Goal: Register for event/course

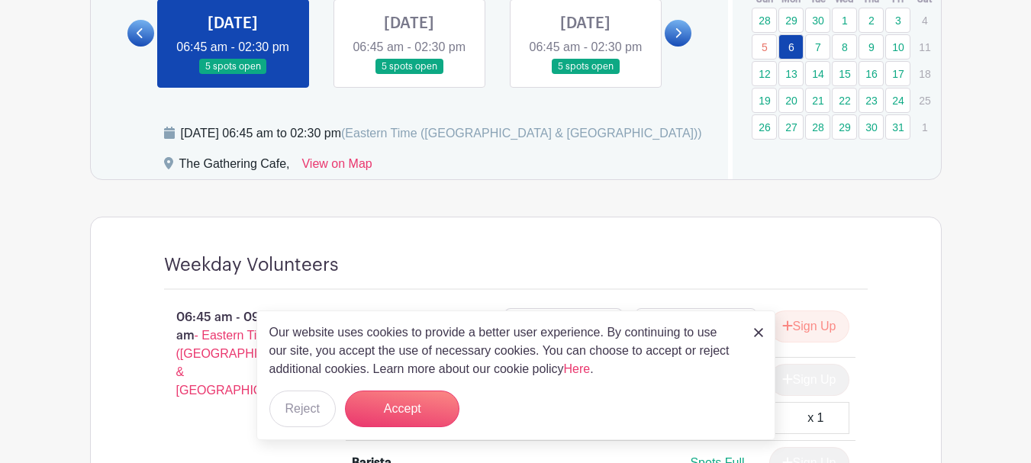
scroll to position [992, 0]
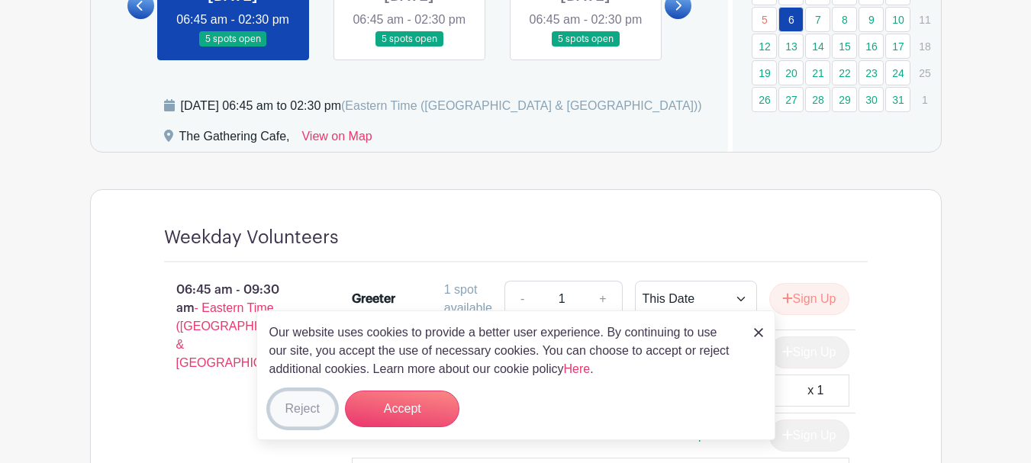
click at [294, 405] on button "Reject" at bounding box center [302, 409] width 66 height 37
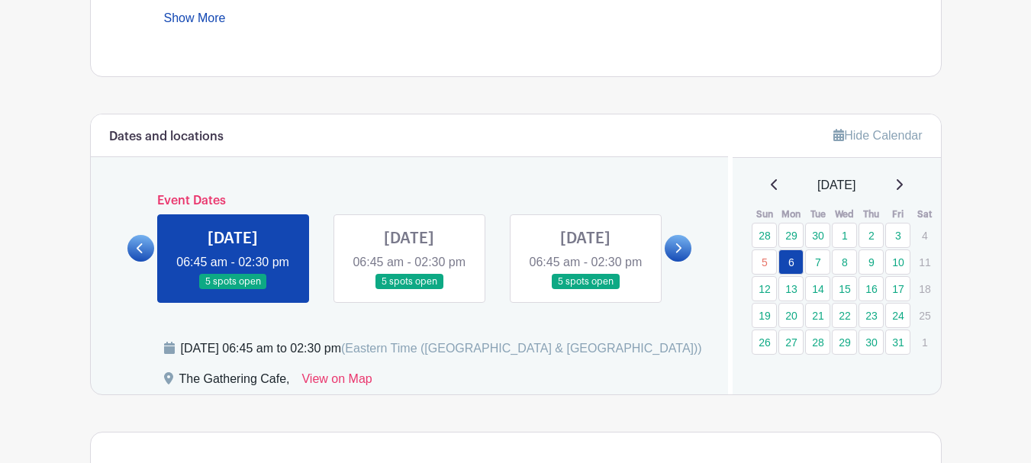
scroll to position [687, 0]
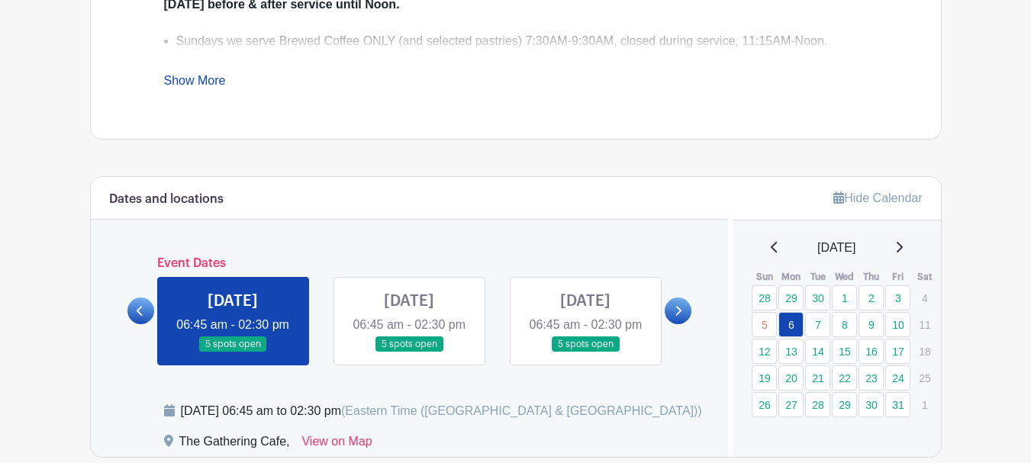
click at [409, 352] on link at bounding box center [409, 352] width 0 height 0
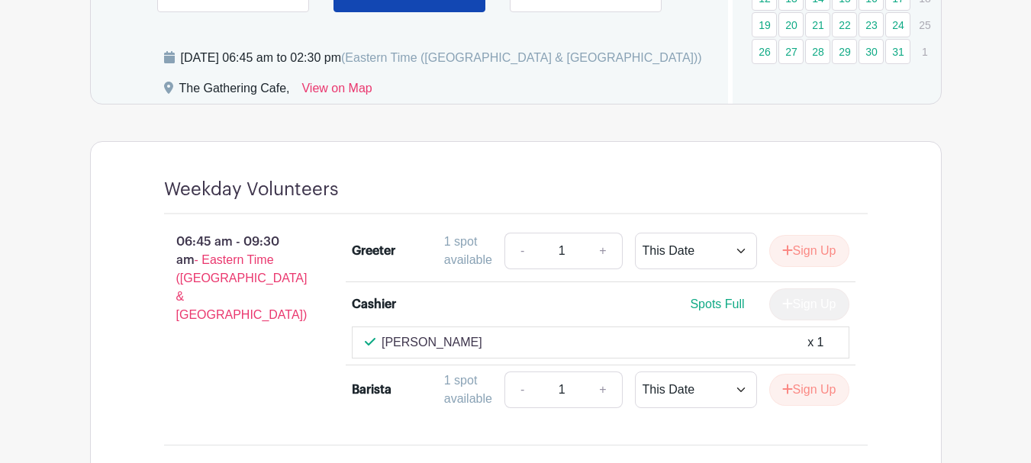
scroll to position [839, 0]
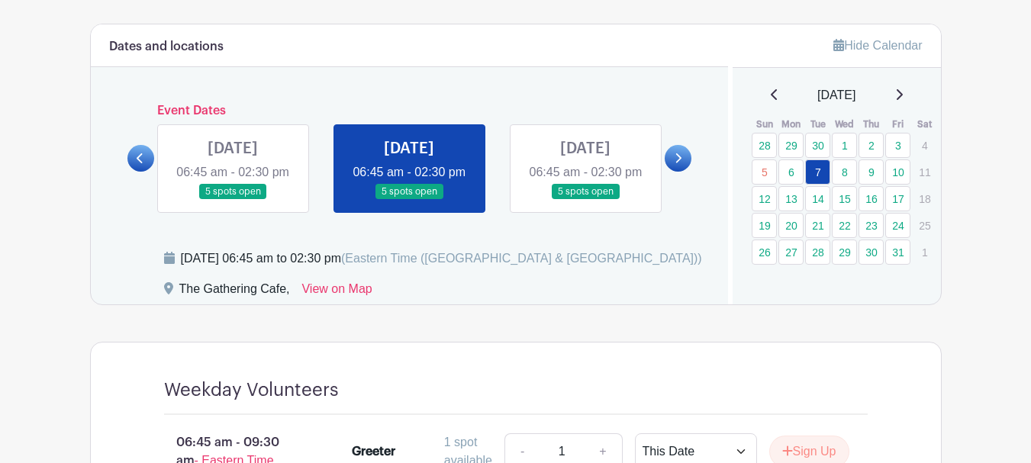
click at [585, 200] on link at bounding box center [585, 200] width 0 height 0
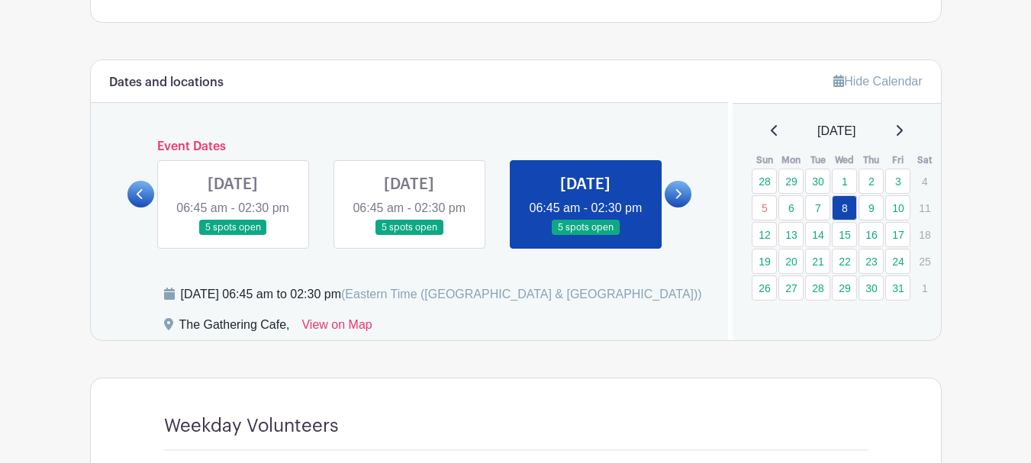
scroll to position [839, 0]
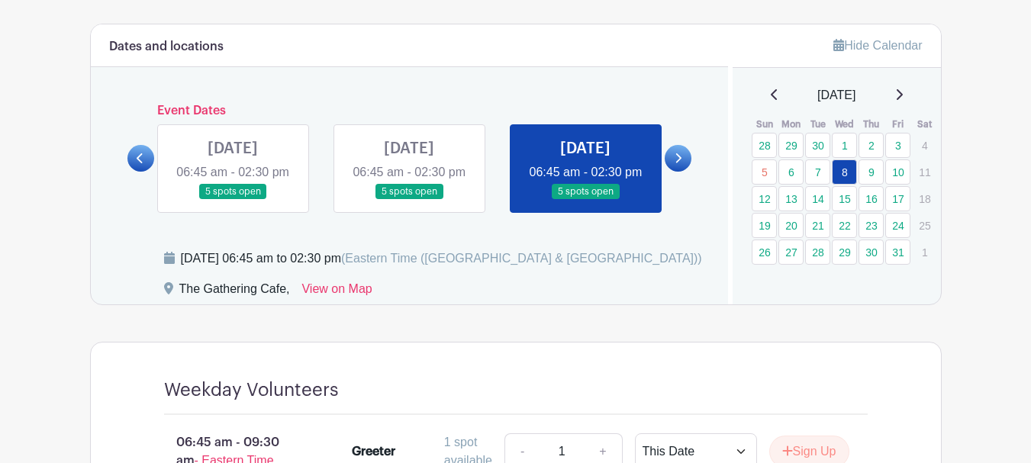
click at [678, 164] on icon at bounding box center [677, 158] width 7 height 11
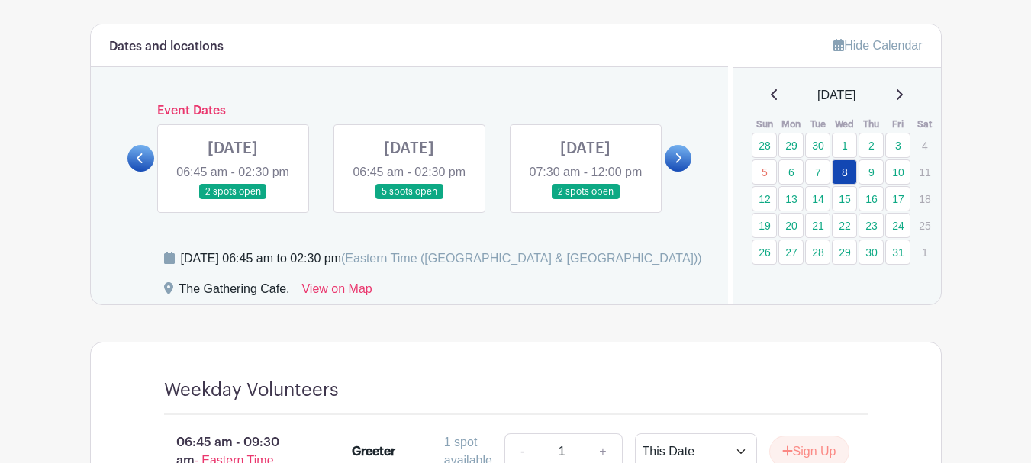
click at [233, 200] on link at bounding box center [233, 200] width 0 height 0
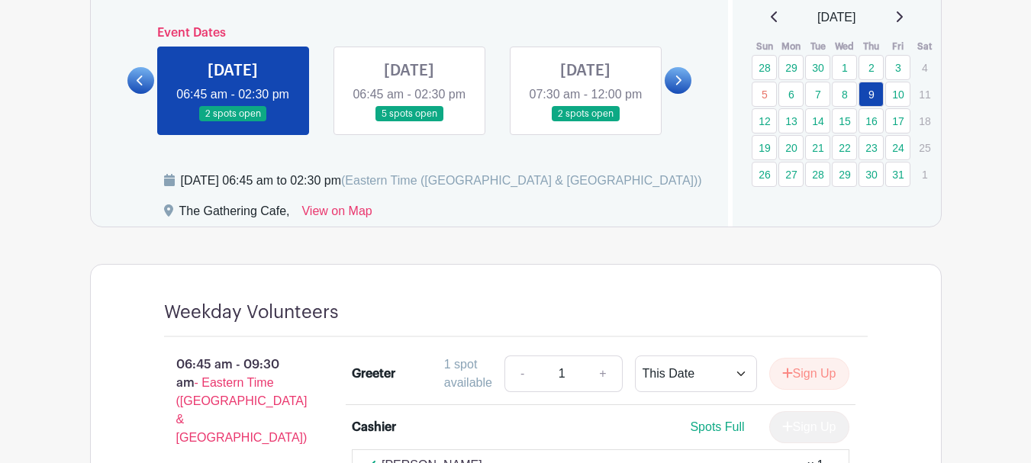
scroll to position [916, 0]
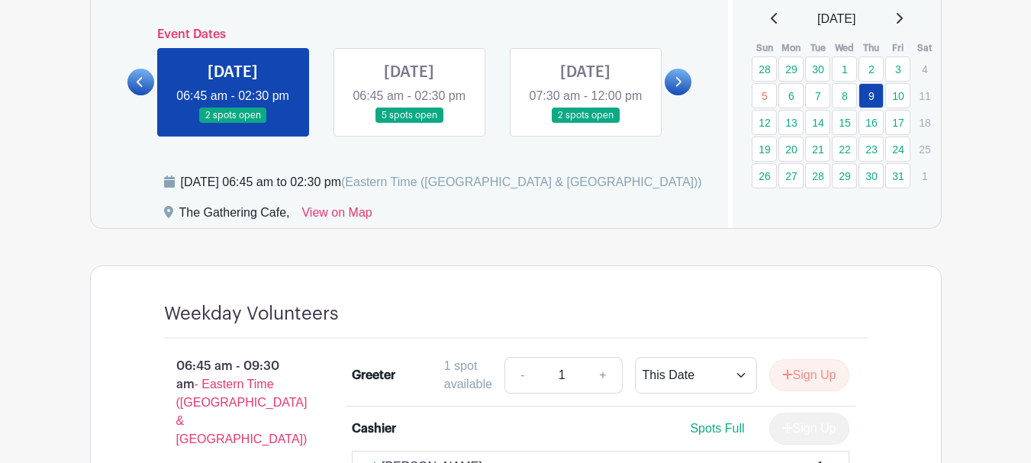
click at [409, 124] on link at bounding box center [409, 124] width 0 height 0
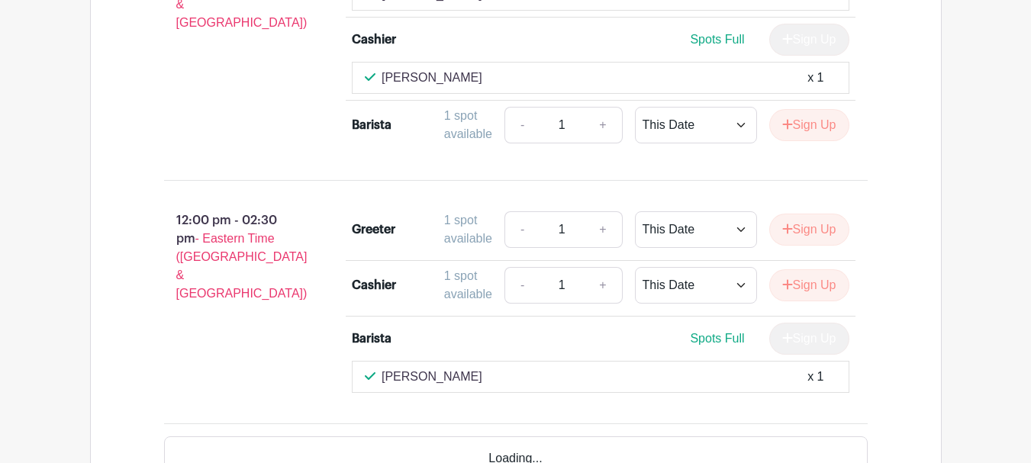
scroll to position [1602, 0]
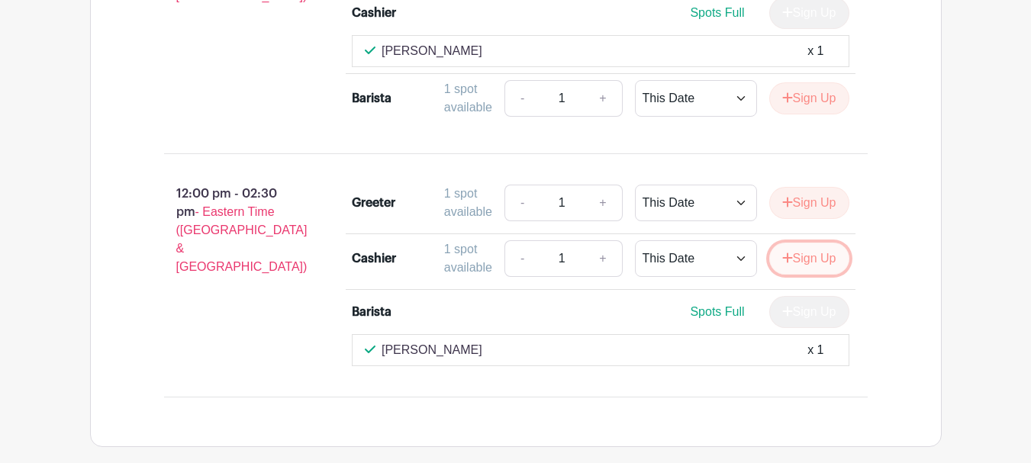
click at [797, 275] on button "Sign Up" at bounding box center [809, 259] width 80 height 32
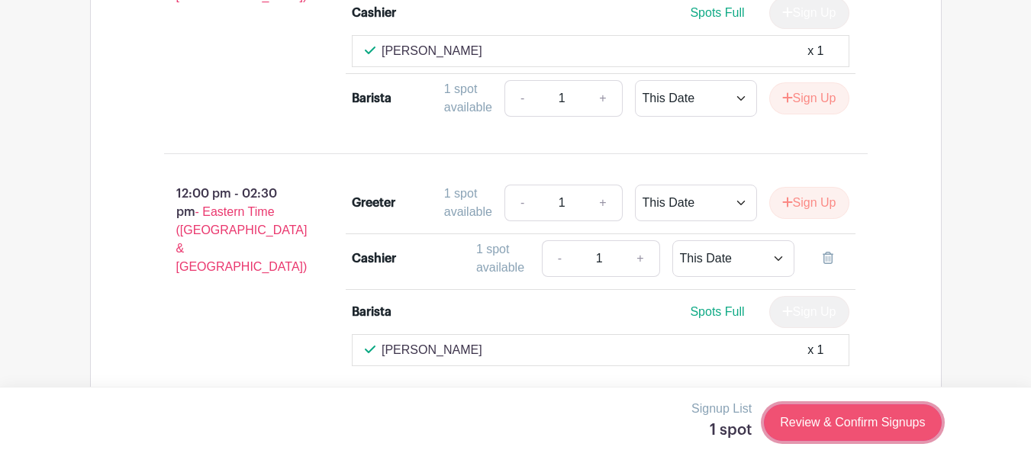
click at [845, 414] on link "Review & Confirm Signups" at bounding box center [852, 422] width 177 height 37
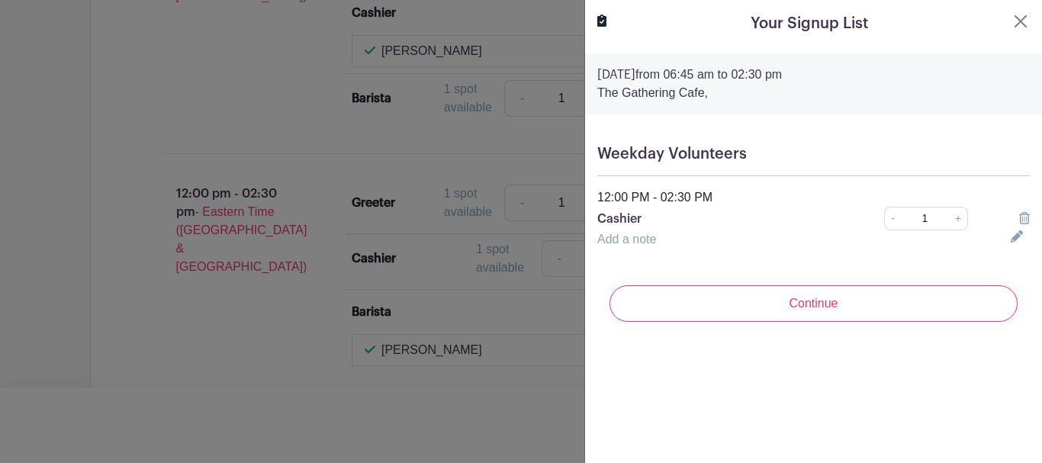
click at [816, 312] on input "Continue" at bounding box center [814, 303] width 408 height 37
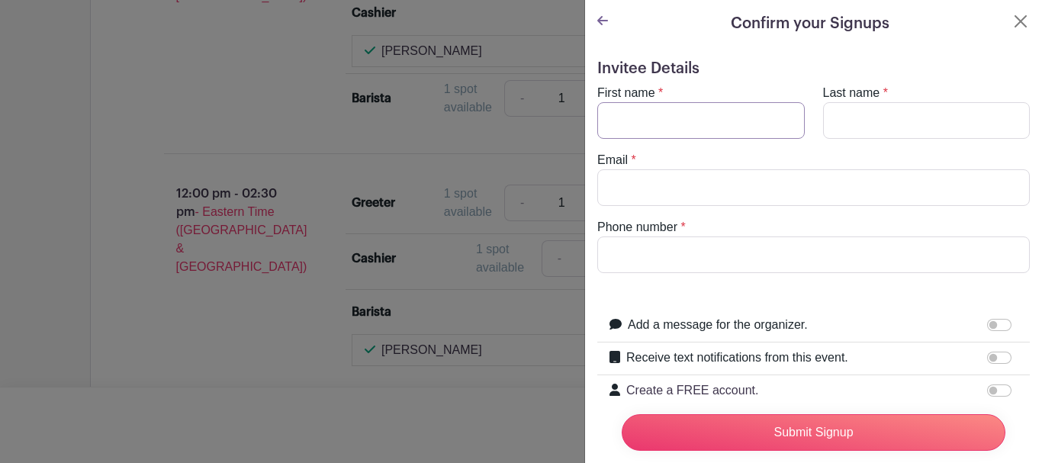
click at [632, 114] on input "First name" at bounding box center [701, 120] width 208 height 37
type input "Deb"
click at [851, 114] on input "Last name" at bounding box center [927, 120] width 208 height 37
type input "Boogaard"
click at [790, 187] on input "Email" at bounding box center [813, 187] width 433 height 37
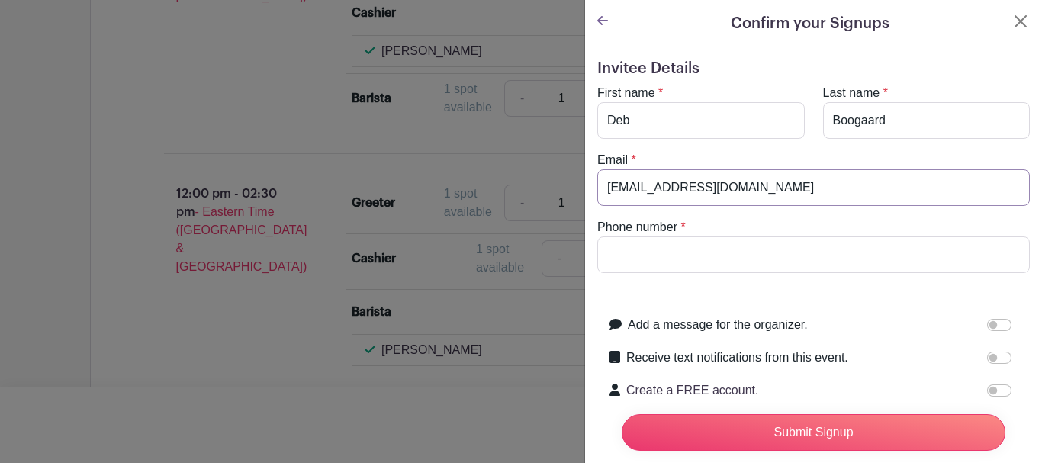
type input "[EMAIL_ADDRESS][DOMAIN_NAME]"
click at [720, 260] on input "Phone number" at bounding box center [813, 255] width 433 height 37
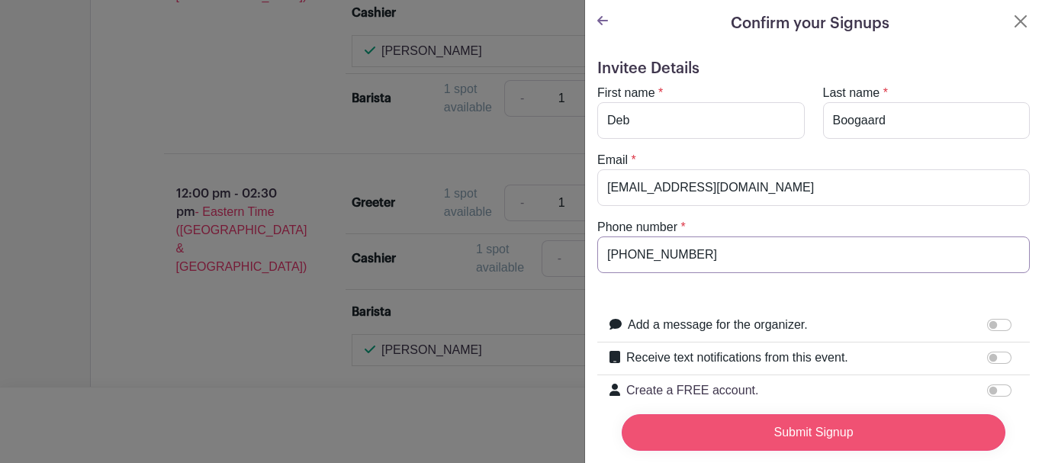
type input "[PHONE_NUMBER]"
click at [826, 420] on input "Submit Signup" at bounding box center [814, 432] width 384 height 37
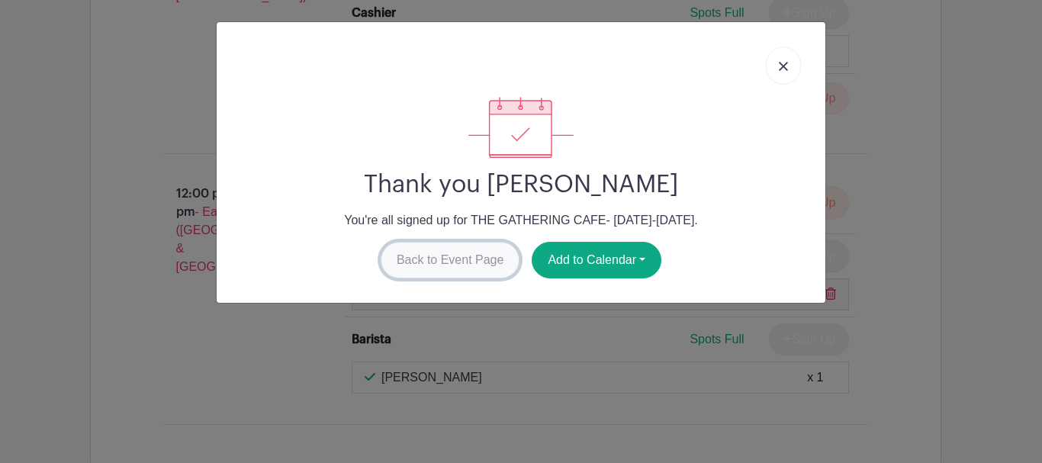
click at [462, 263] on link "Back to Event Page" at bounding box center [451, 260] width 140 height 37
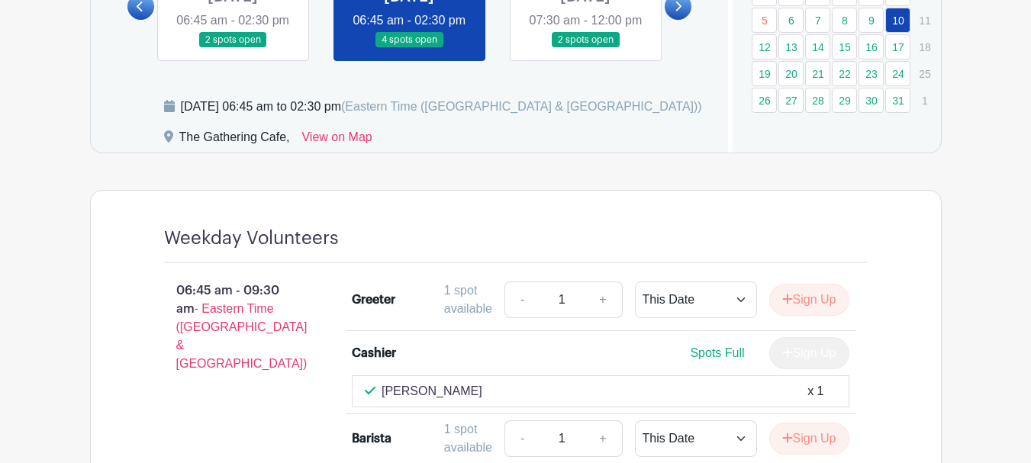
scroll to position [893, 0]
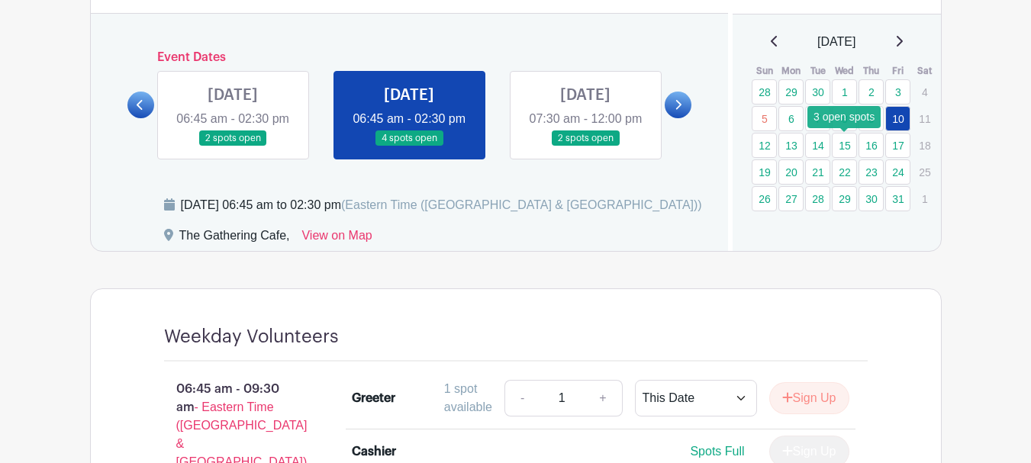
click at [842, 143] on link "15" at bounding box center [844, 145] width 25 height 25
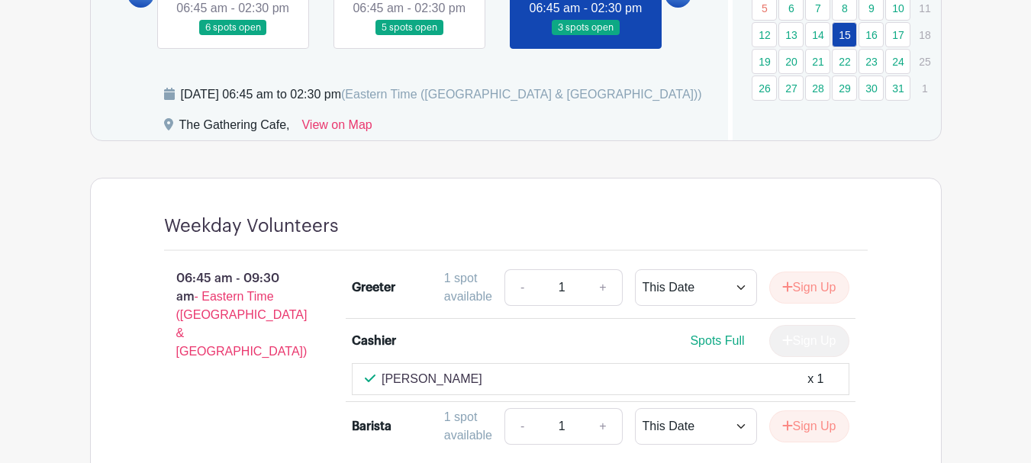
scroll to position [816, 0]
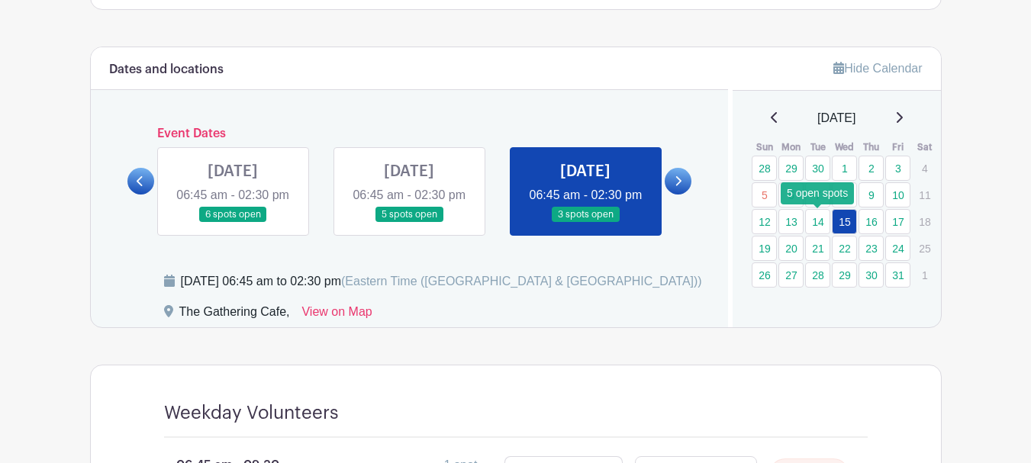
click at [820, 216] on link "14" at bounding box center [817, 221] width 25 height 25
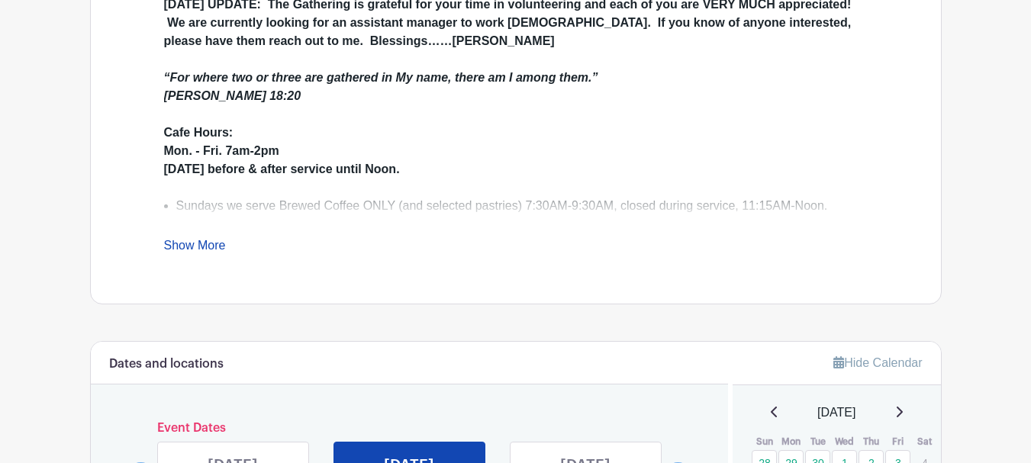
scroll to position [664, 0]
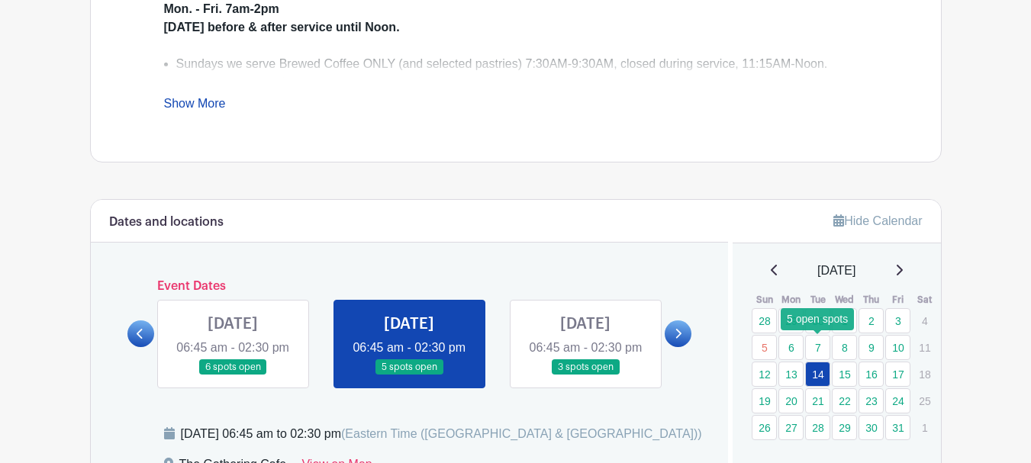
click at [822, 348] on link "7" at bounding box center [817, 347] width 25 height 25
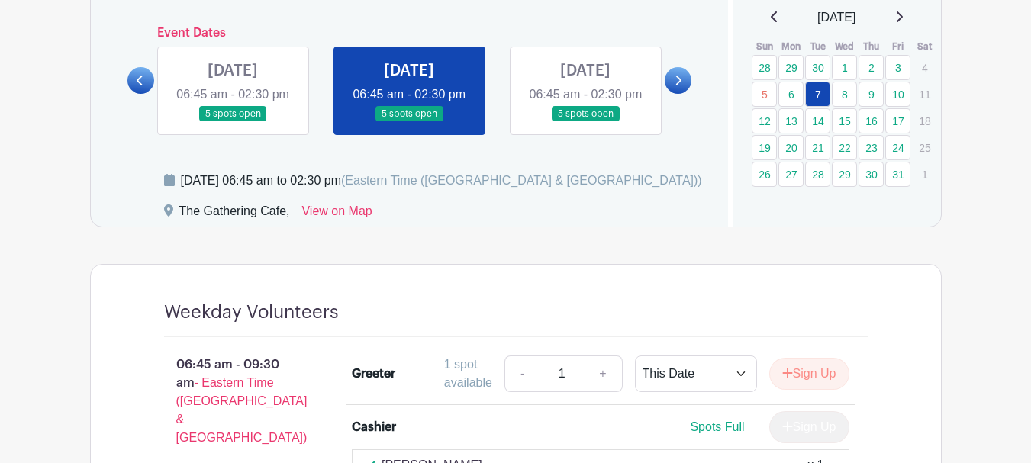
scroll to position [893, 0]
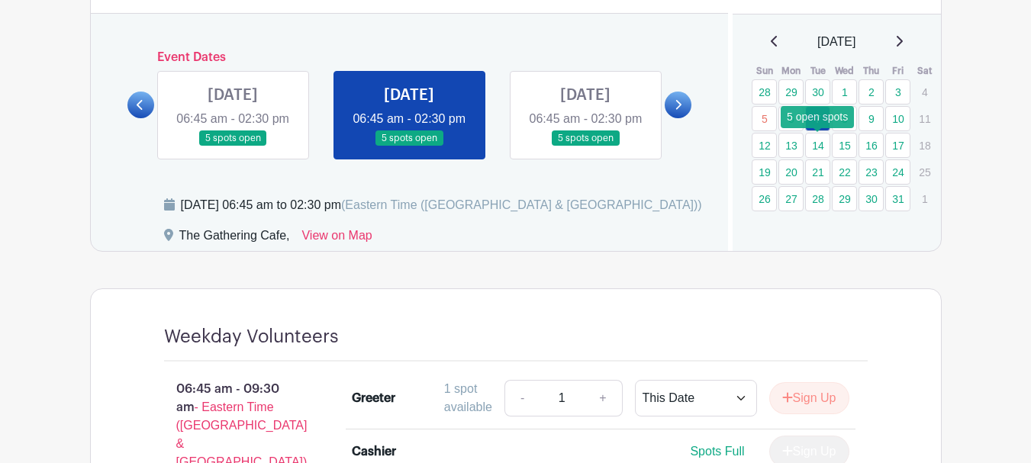
click at [814, 146] on link "14" at bounding box center [817, 145] width 25 height 25
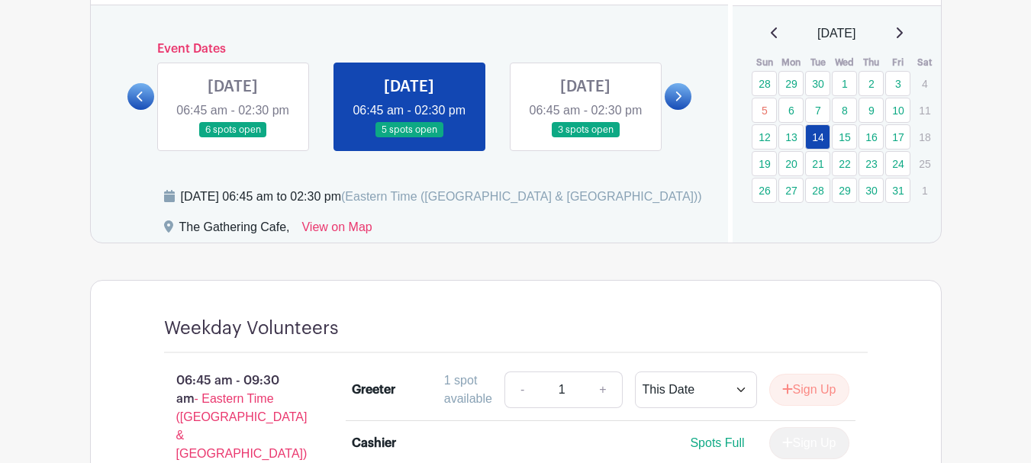
scroll to position [893, 0]
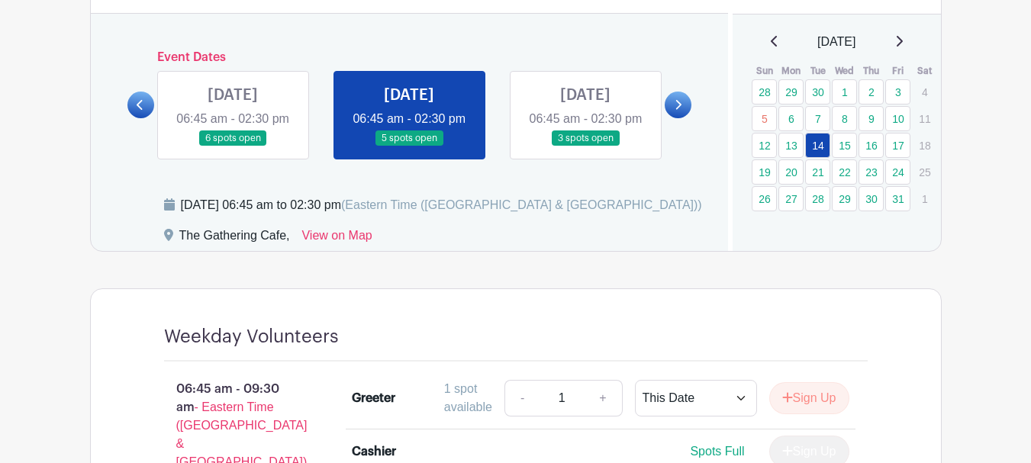
click at [585, 146] on link at bounding box center [585, 146] width 0 height 0
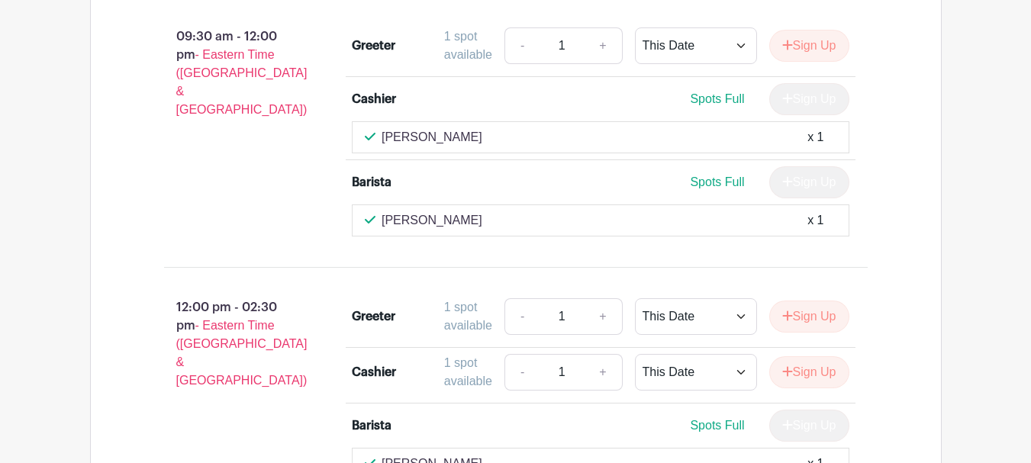
scroll to position [1503, 0]
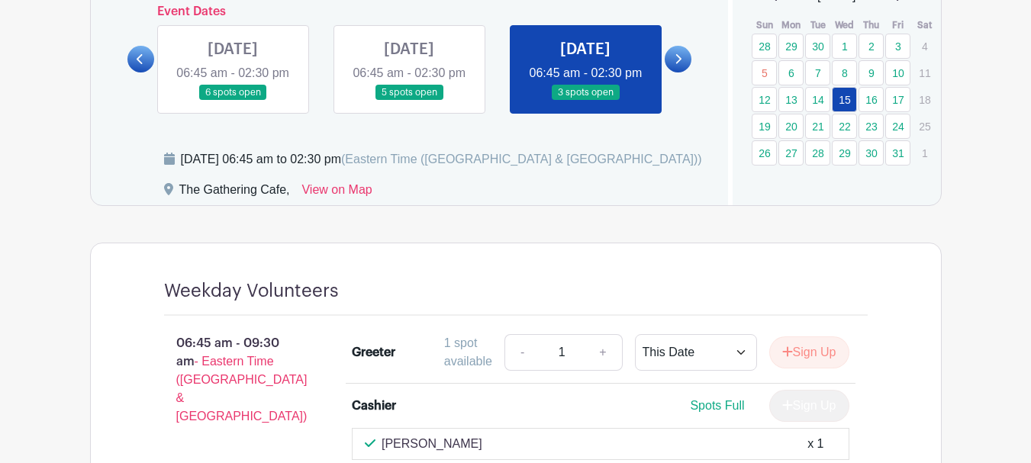
scroll to position [893, 0]
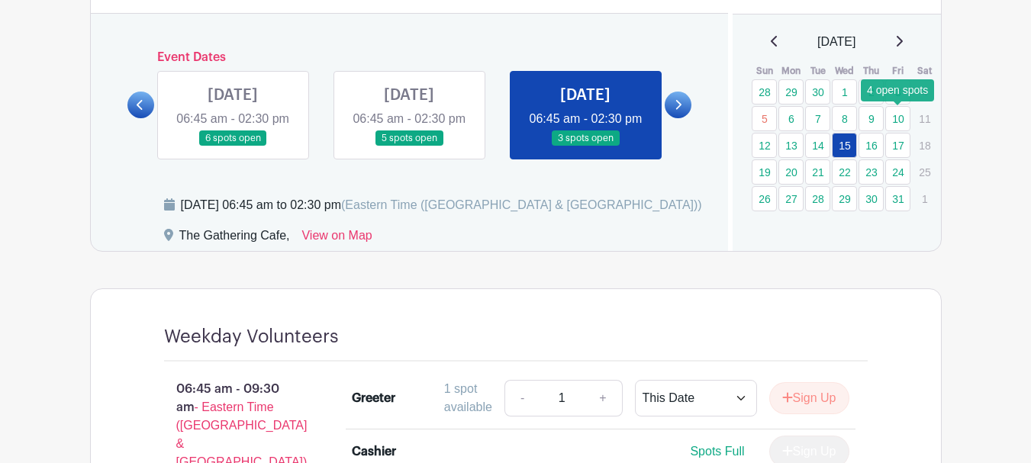
click at [903, 117] on link "10" at bounding box center [897, 118] width 25 height 25
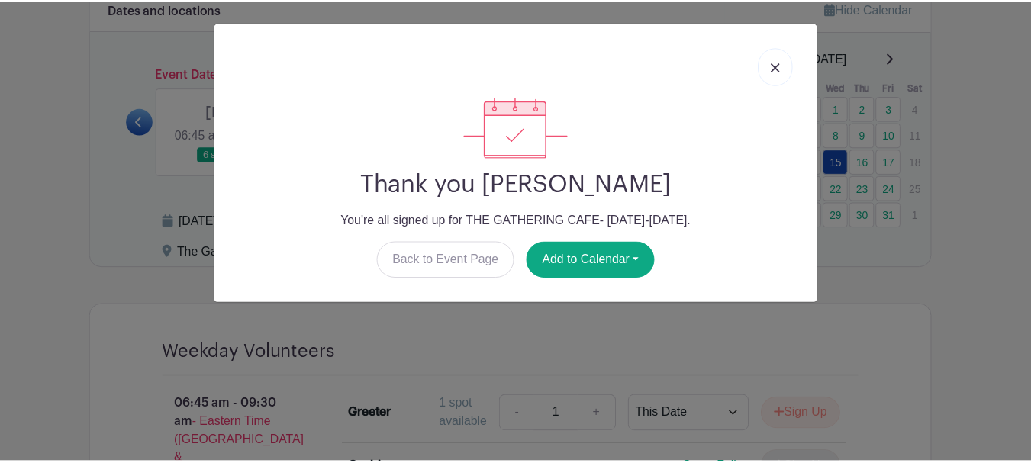
scroll to position [893, 0]
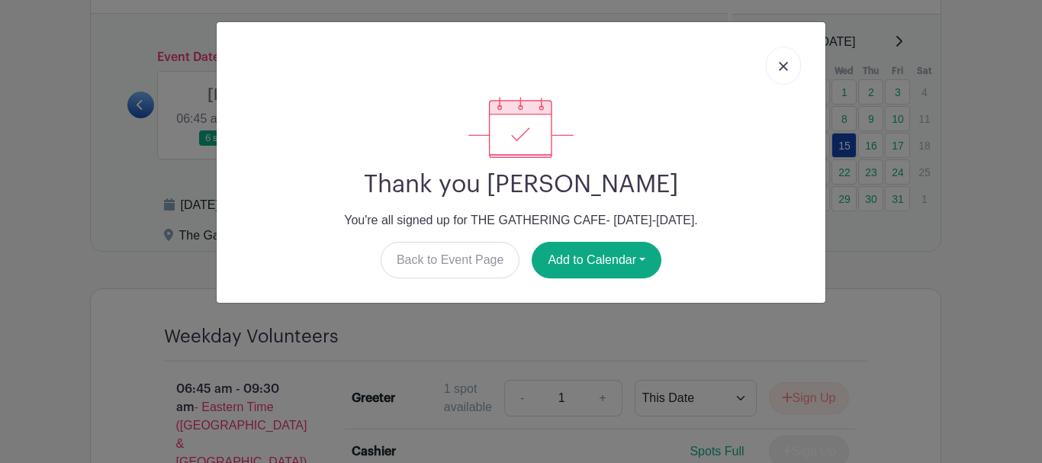
click at [793, 66] on link at bounding box center [783, 66] width 35 height 38
